Goal: Task Accomplishment & Management: Use online tool/utility

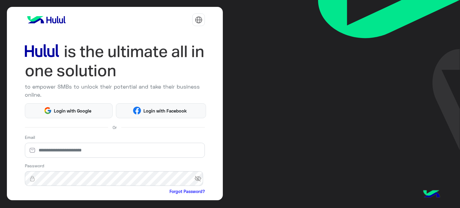
click at [163, 108] on span "Login with Facebook" at bounding box center [165, 110] width 48 height 7
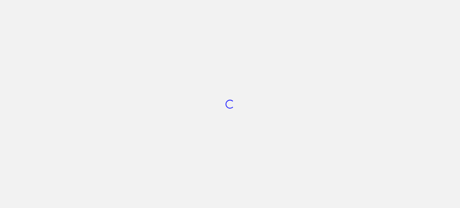
click at [375, 117] on div "Loading..." at bounding box center [230, 104] width 460 height 208
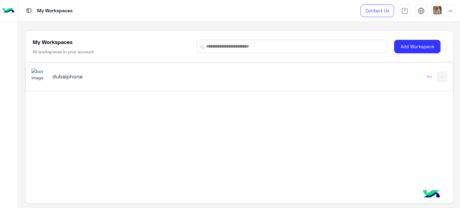
click at [56, 72] on div "dubaiphone" at bounding box center [155, 76] width 249 height 17
